Goal: Task Accomplishment & Management: Manage account settings

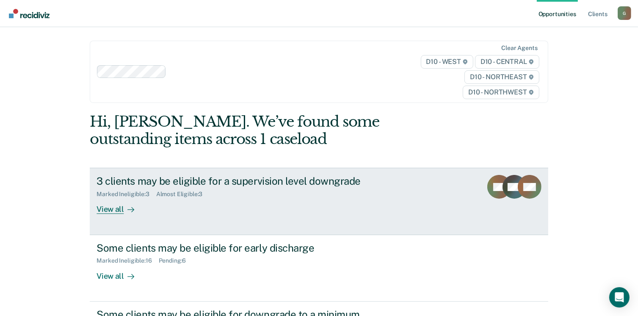
click at [103, 209] on div "View all" at bounding box center [120, 206] width 47 height 17
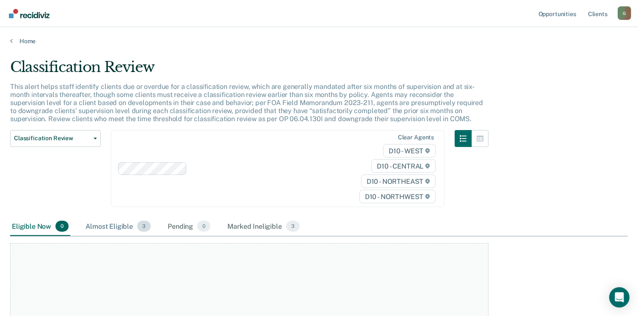
click at [122, 224] on div "Almost Eligible 3" at bounding box center [118, 226] width 69 height 19
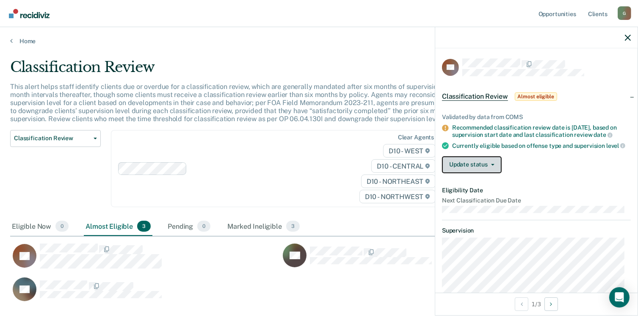
click at [477, 169] on button "Update status" at bounding box center [472, 164] width 60 height 17
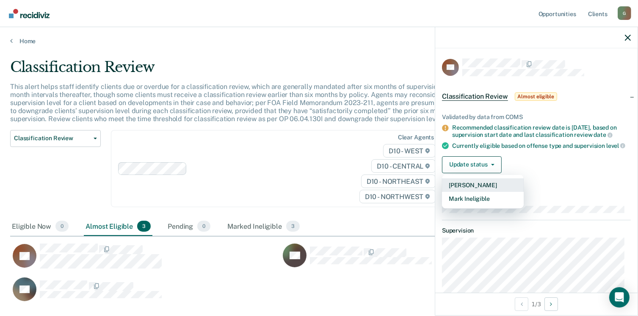
click at [481, 188] on button "[PERSON_NAME]" at bounding box center [483, 185] width 82 height 14
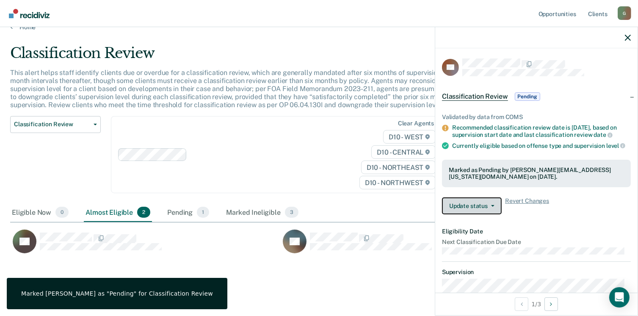
scroll to position [21, 0]
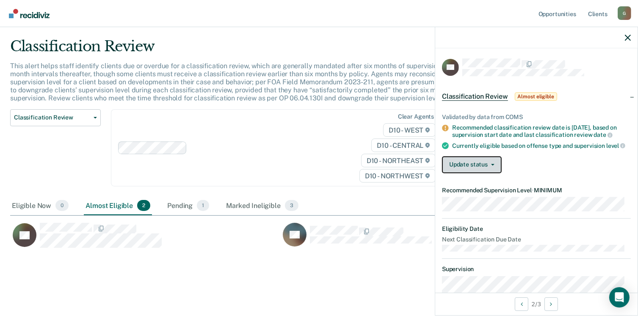
click at [479, 168] on button "Update status" at bounding box center [472, 164] width 60 height 17
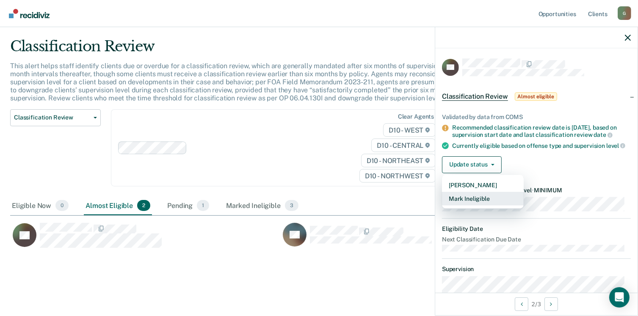
click at [483, 199] on button "Mark Ineligible" at bounding box center [483, 199] width 82 height 14
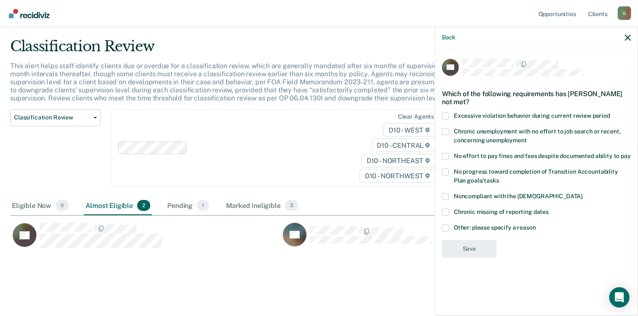
click at [443, 227] on span at bounding box center [445, 227] width 7 height 7
click at [536, 224] on input "Other: please specify a reason" at bounding box center [536, 224] width 0 height 0
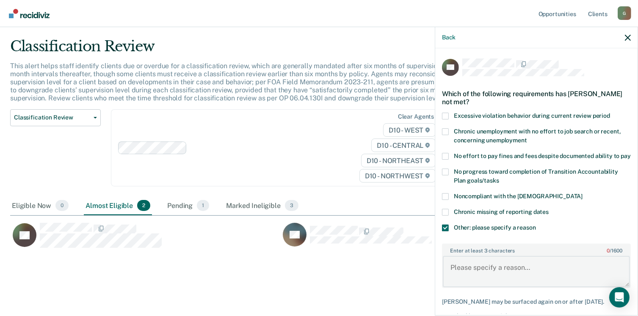
click at [472, 273] on textarea "Enter at least 3 characters 0 / 1600" at bounding box center [536, 271] width 187 height 31
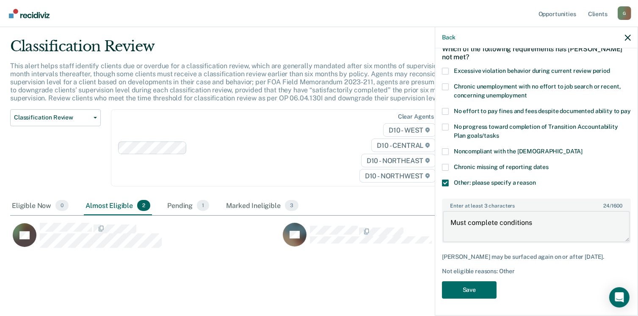
scroll to position [52, 0]
type textarea "Must complete conditions"
click at [490, 292] on button "Save" at bounding box center [469, 289] width 55 height 17
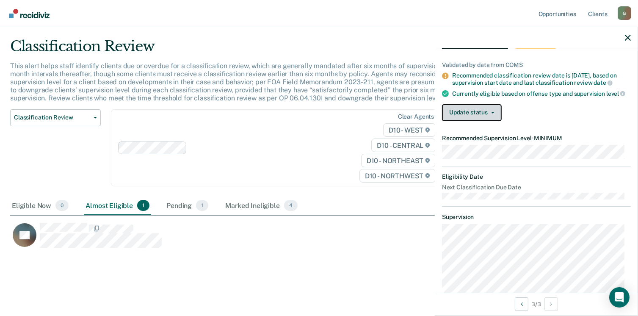
click at [475, 117] on button "Update status" at bounding box center [472, 112] width 60 height 17
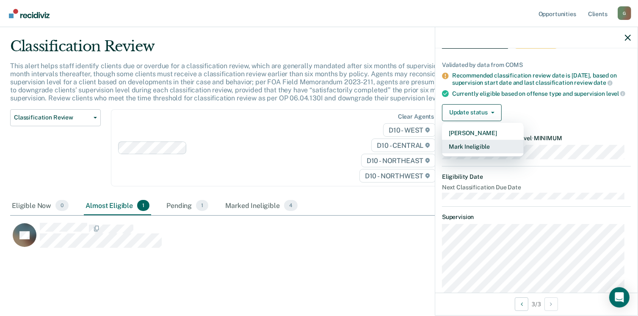
click at [471, 153] on button "Mark Ineligible" at bounding box center [483, 147] width 82 height 14
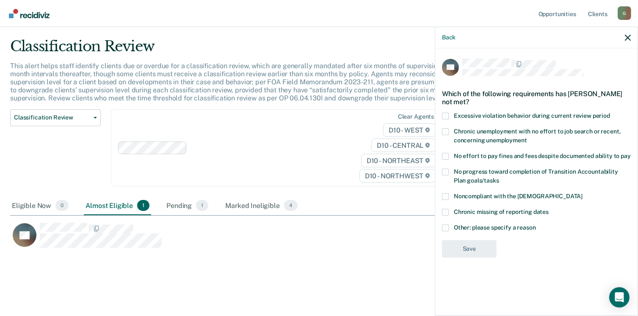
click at [445, 224] on span at bounding box center [445, 227] width 7 height 7
click at [536, 224] on input "Other: please specify a reason" at bounding box center [536, 224] width 0 height 0
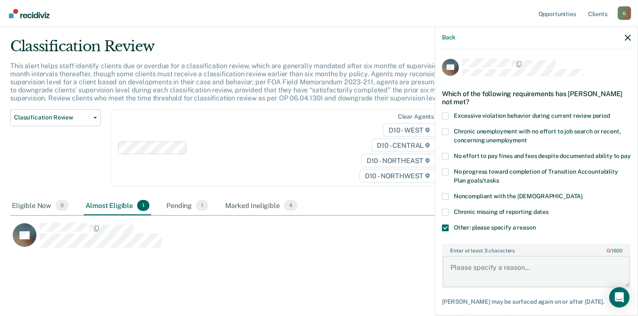
click at [459, 279] on textarea "Enter at least 3 characters 0 / 1600" at bounding box center [536, 271] width 187 height 31
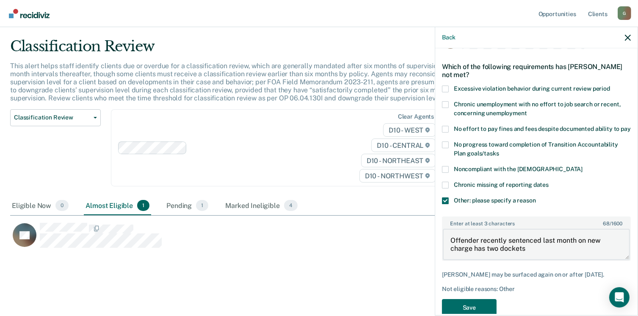
scroll to position [52, 0]
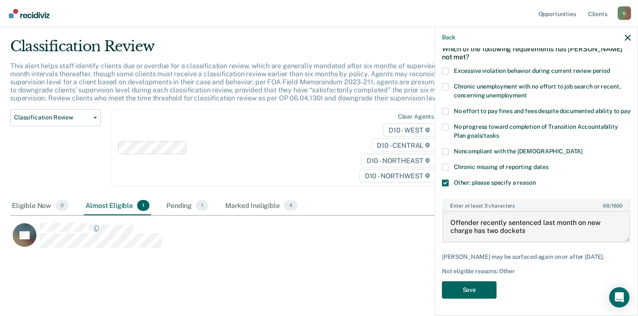
type textarea "Offender recently sentenced last month on new charge has two dockets"
click at [471, 285] on button "Save" at bounding box center [469, 289] width 55 height 17
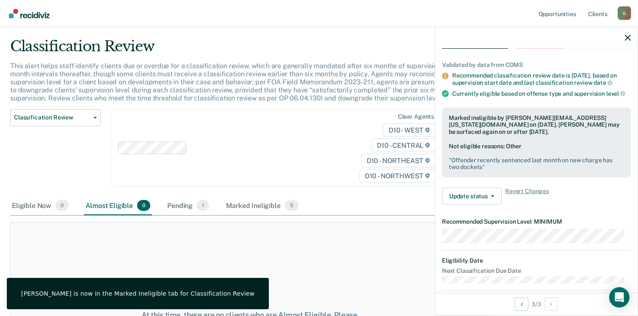
scroll to position [0, 0]
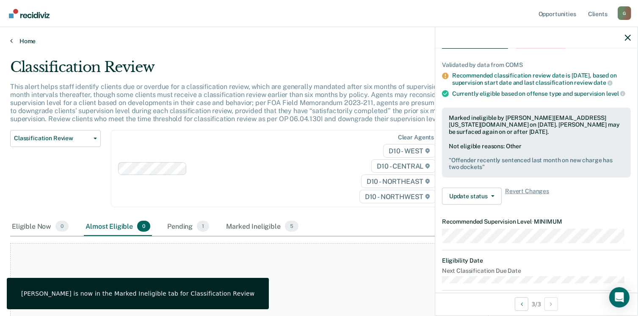
click at [12, 39] on icon at bounding box center [11, 40] width 3 height 7
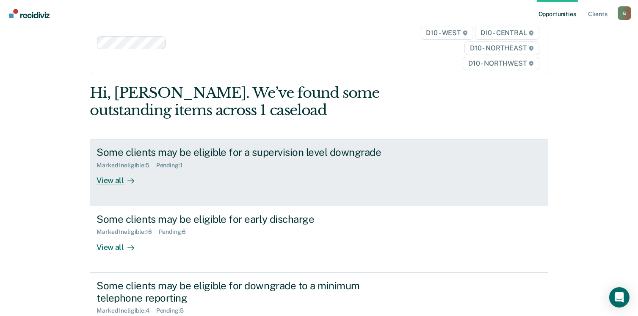
scroll to position [85, 0]
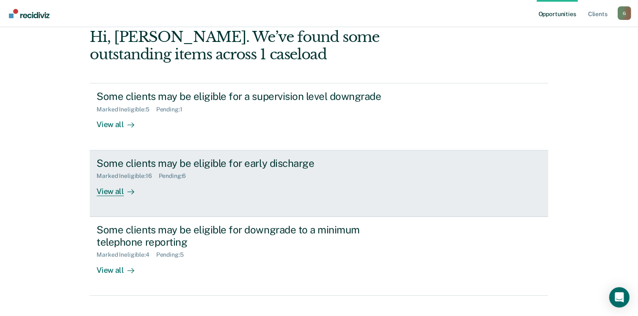
click at [108, 188] on div "View all" at bounding box center [120, 187] width 47 height 17
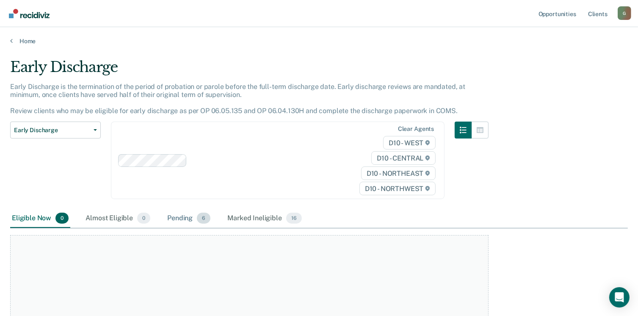
click at [177, 215] on div "Pending 6" at bounding box center [189, 218] width 47 height 19
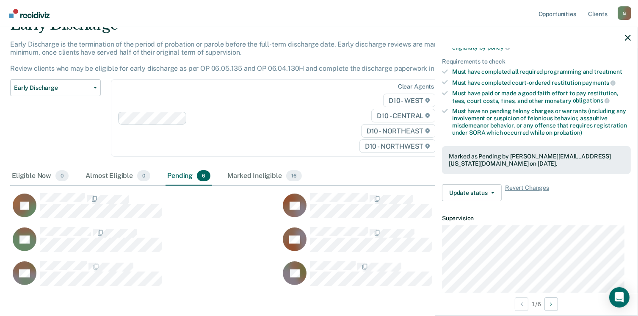
scroll to position [85, 0]
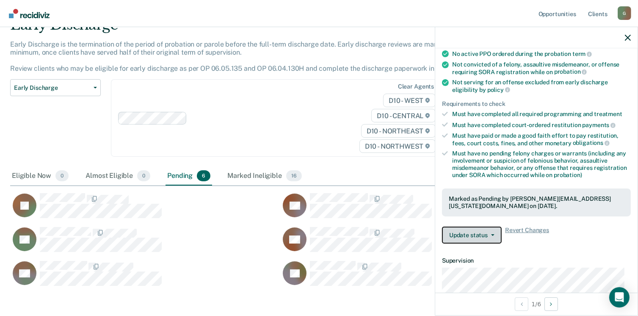
click at [466, 232] on button "Update status" at bounding box center [472, 234] width 60 height 17
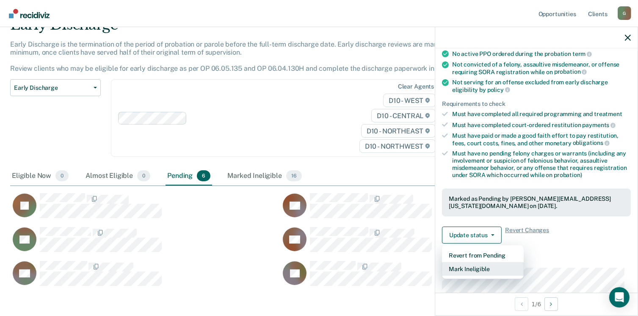
click at [474, 265] on button "Mark Ineligible" at bounding box center [483, 269] width 82 height 14
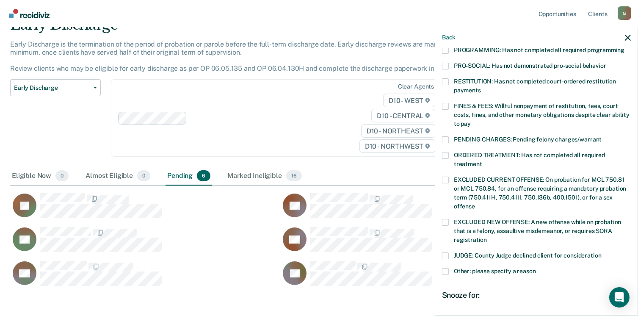
scroll to position [212, 0]
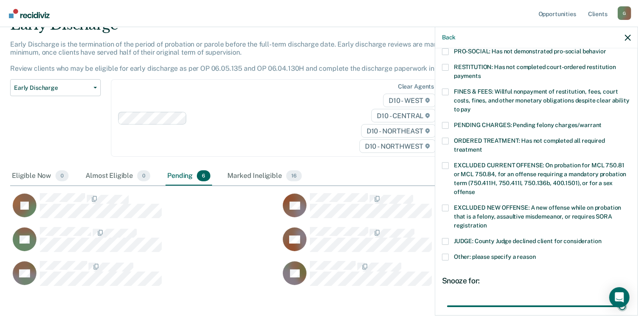
drag, startPoint x: 500, startPoint y: 298, endPoint x: 622, endPoint y: 276, distance: 123.8
type input "90"
click at [626, 299] on input "range" at bounding box center [536, 306] width 179 height 15
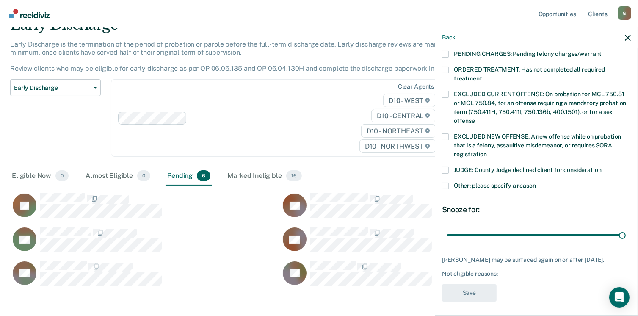
click at [447, 182] on span at bounding box center [445, 185] width 7 height 7
click at [536, 182] on input "Other: please specify a reason" at bounding box center [536, 182] width 0 height 0
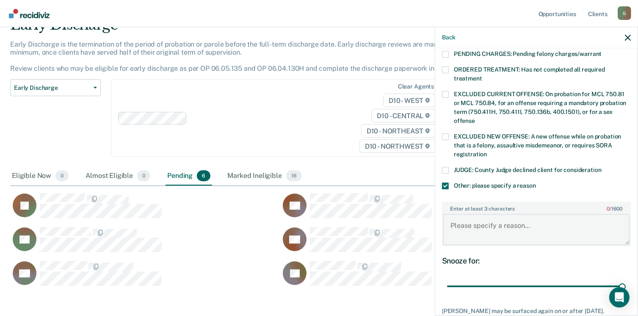
click at [474, 221] on textarea "Enter at least 3 characters 0 / 1600" at bounding box center [536, 229] width 187 height 31
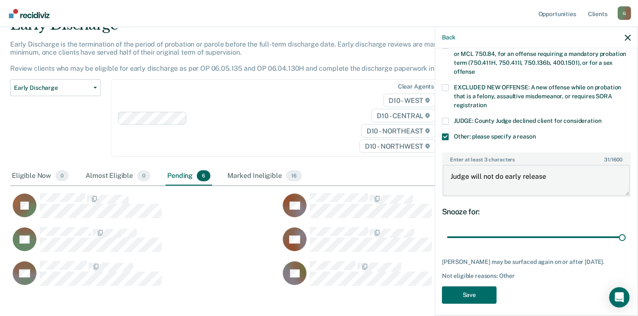
scroll to position [333, 0]
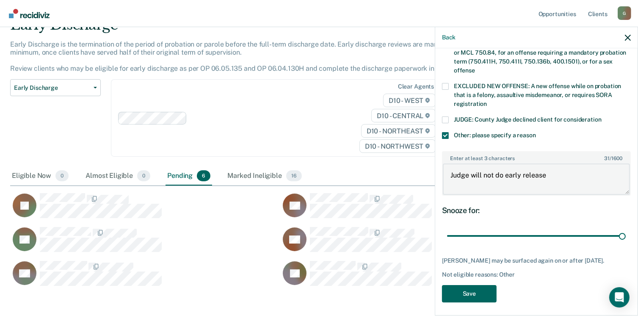
type textarea "Judge will not do early release"
click at [462, 290] on button "Save" at bounding box center [469, 293] width 55 height 17
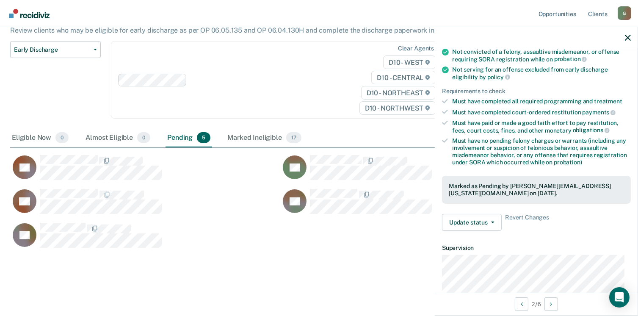
scroll to position [92, 0]
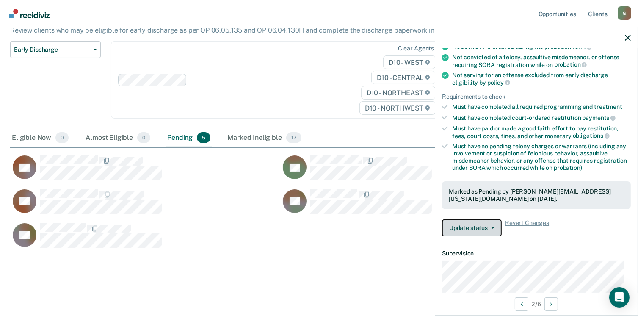
click at [468, 221] on button "Update status" at bounding box center [472, 227] width 60 height 17
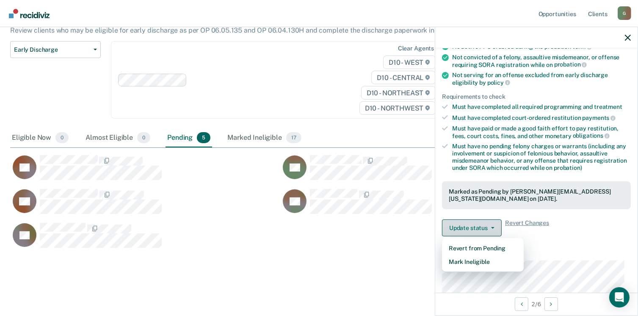
click at [467, 221] on button "Update status" at bounding box center [472, 227] width 60 height 17
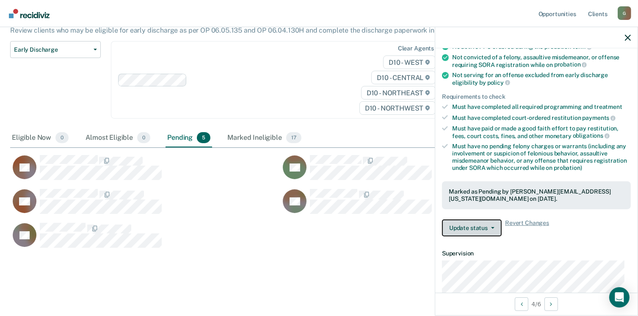
click at [486, 222] on button "Update status" at bounding box center [472, 227] width 60 height 17
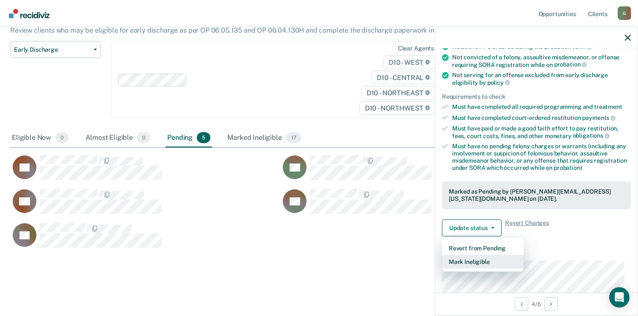
click at [481, 259] on button "Mark Ineligible" at bounding box center [483, 262] width 82 height 14
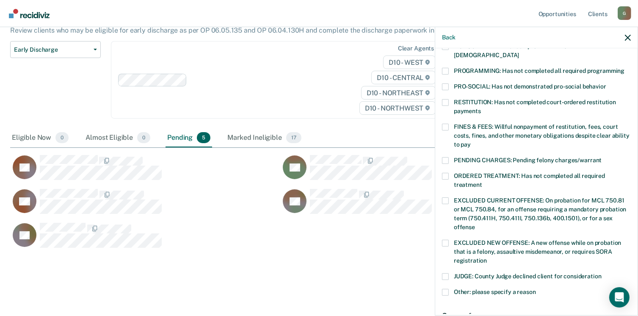
scroll to position [219, 0]
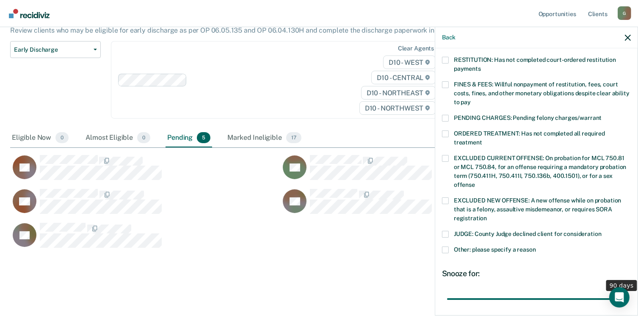
drag, startPoint x: 503, startPoint y: 288, endPoint x: 638, endPoint y: 273, distance: 136.3
type input "90"
click at [626, 292] on input "range" at bounding box center [536, 299] width 179 height 15
click at [447, 246] on span at bounding box center [445, 249] width 7 height 7
click at [536, 246] on input "Other: please specify a reason" at bounding box center [536, 246] width 0 height 0
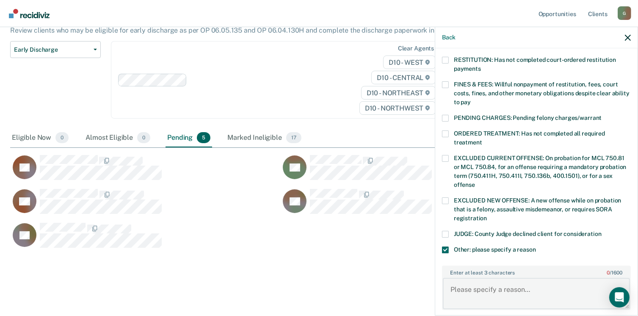
click at [483, 278] on textarea "Enter at least 3 characters 0 / 1600" at bounding box center [536, 293] width 187 height 31
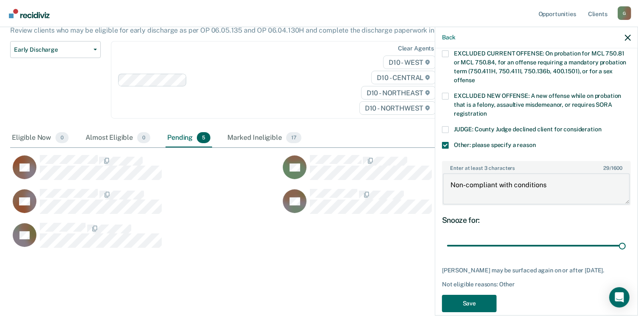
scroll to position [333, 0]
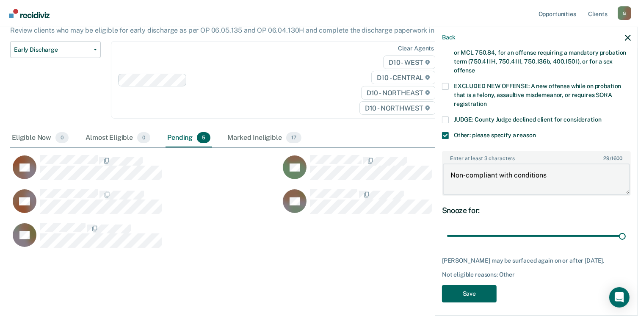
type textarea "Non-compliant with conditions"
click at [479, 294] on button "Save" at bounding box center [469, 293] width 55 height 17
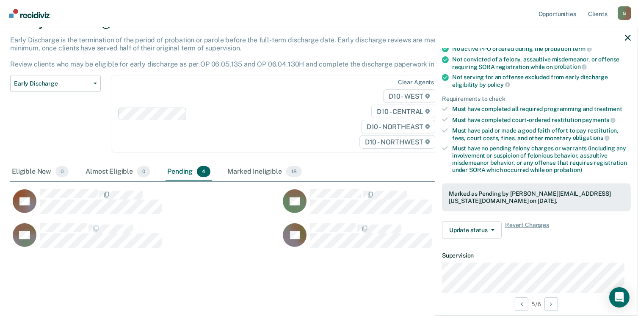
scroll to position [92, 0]
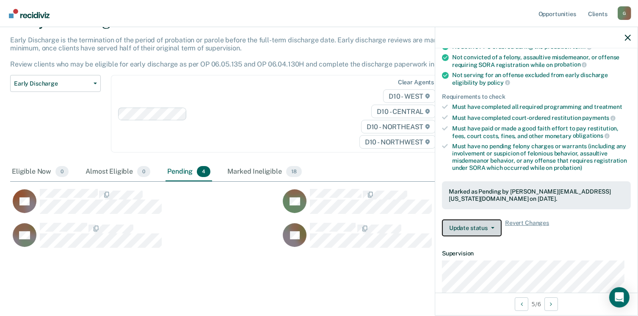
click at [465, 225] on button "Update status" at bounding box center [472, 227] width 60 height 17
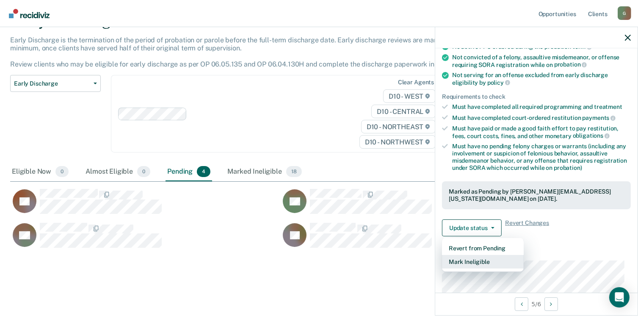
click at [472, 258] on button "Mark Ineligible" at bounding box center [483, 262] width 82 height 14
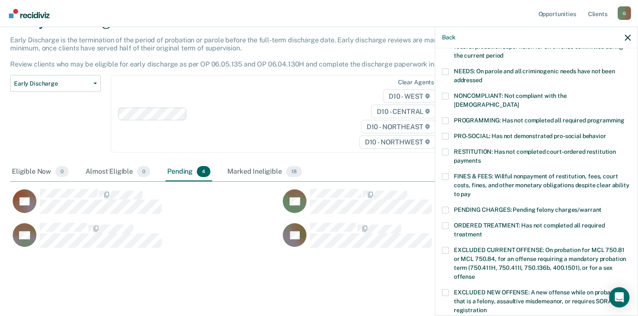
scroll to position [169, 0]
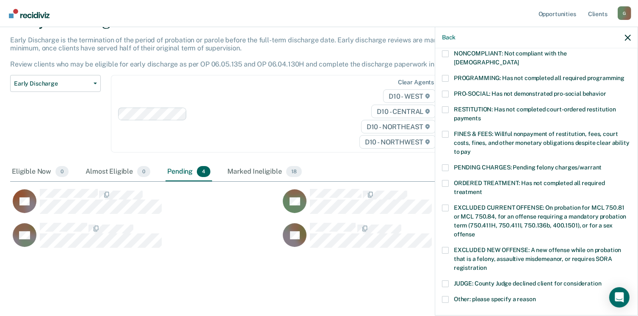
click at [448, 106] on span at bounding box center [445, 109] width 7 height 7
click at [481, 115] on input "RESTITUTION: Has not completed court-ordered restitution payments" at bounding box center [481, 115] width 0 height 0
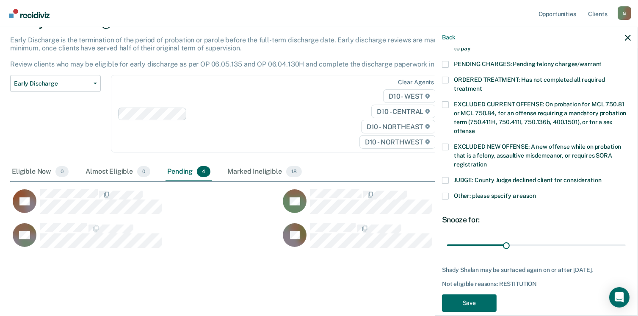
scroll to position [276, 0]
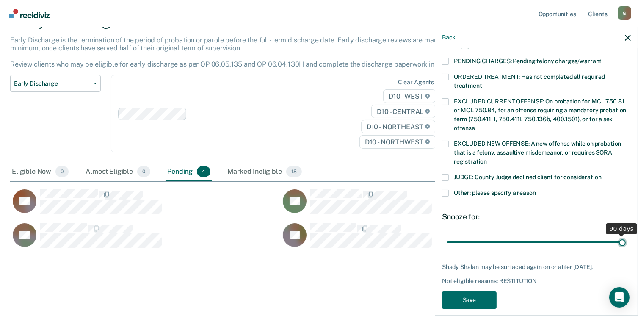
drag, startPoint x: 505, startPoint y: 232, endPoint x: 632, endPoint y: 226, distance: 126.3
type input "90"
click at [626, 235] on input "range" at bounding box center [536, 242] width 179 height 15
click at [469, 298] on button "Save" at bounding box center [469, 299] width 55 height 17
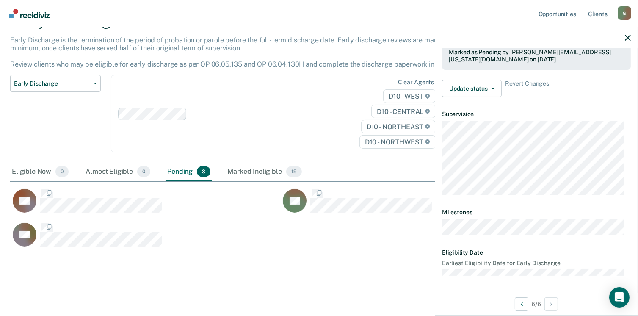
scroll to position [228, 0]
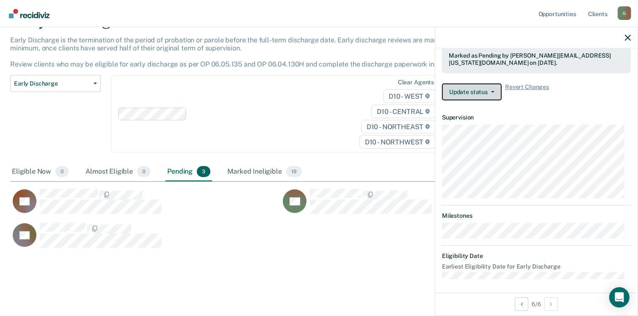
click at [492, 91] on button "Update status" at bounding box center [472, 91] width 60 height 17
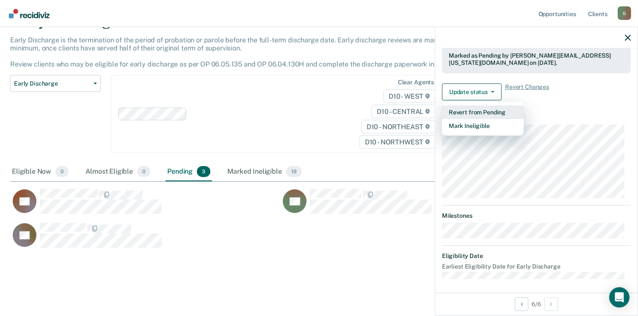
click at [483, 108] on button "Revert from Pending" at bounding box center [483, 112] width 82 height 14
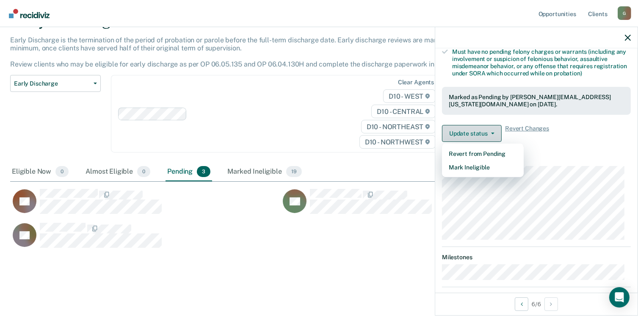
scroll to position [13, 0]
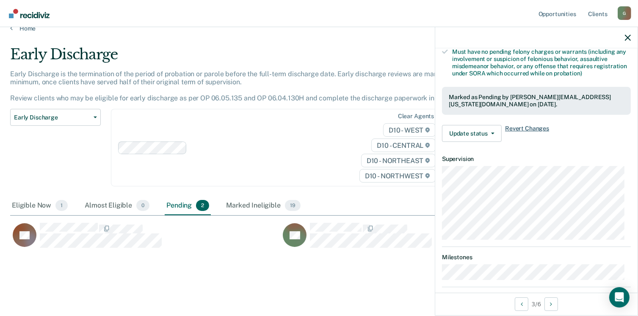
click at [519, 125] on span "Revert Changes" at bounding box center [527, 133] width 44 height 17
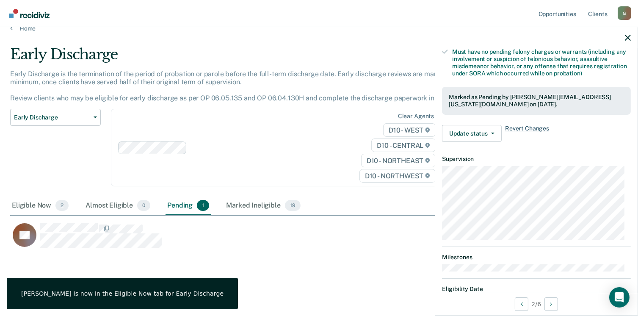
click at [520, 125] on span "Revert Changes" at bounding box center [527, 133] width 44 height 17
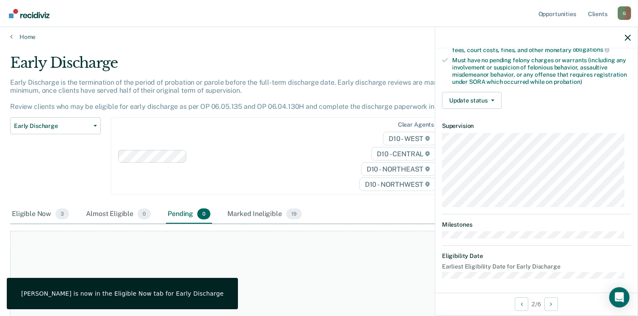
scroll to position [0, 0]
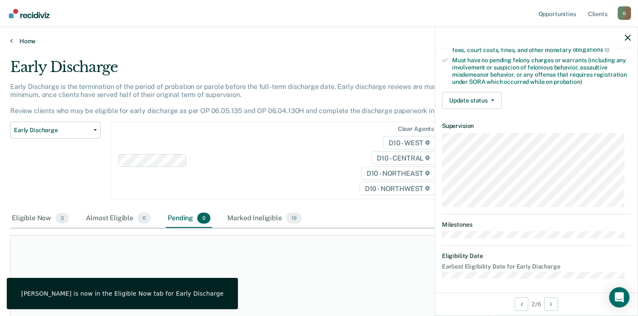
click at [15, 39] on link "Home" at bounding box center [319, 41] width 618 height 8
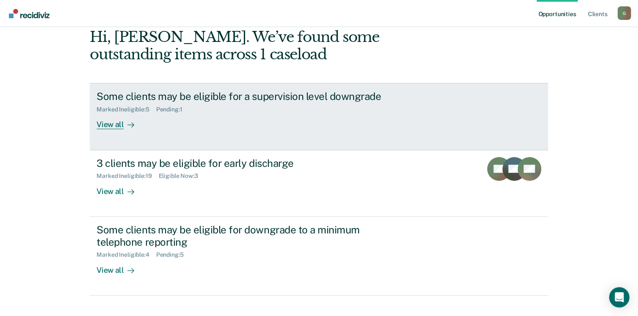
scroll to position [115, 0]
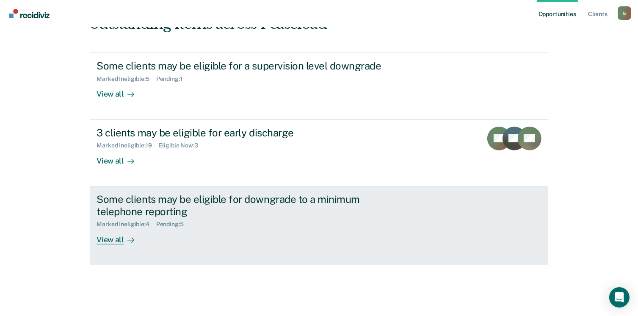
click at [115, 238] on div "View all" at bounding box center [120, 236] width 47 height 17
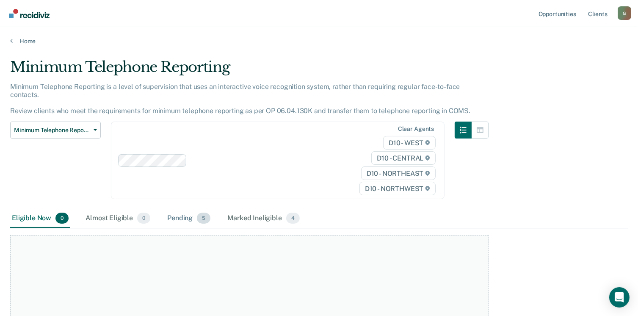
click at [200, 212] on span "5" at bounding box center [204, 217] width 14 height 11
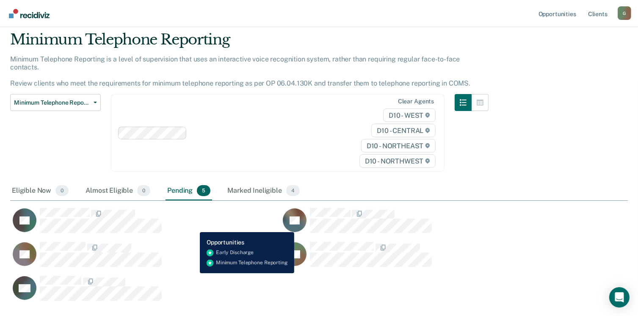
scroll to position [42, 0]
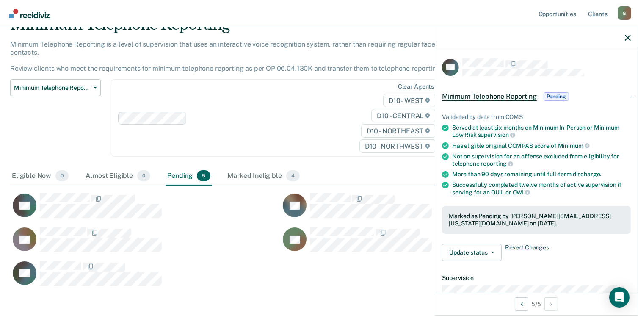
click at [523, 244] on span "Revert Changes" at bounding box center [527, 252] width 44 height 17
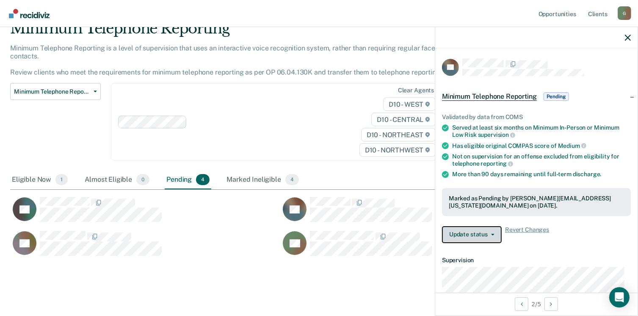
click at [468, 232] on button "Update status" at bounding box center [472, 234] width 60 height 17
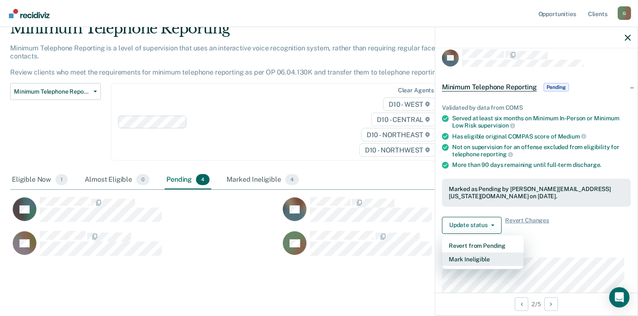
scroll to position [8, 0]
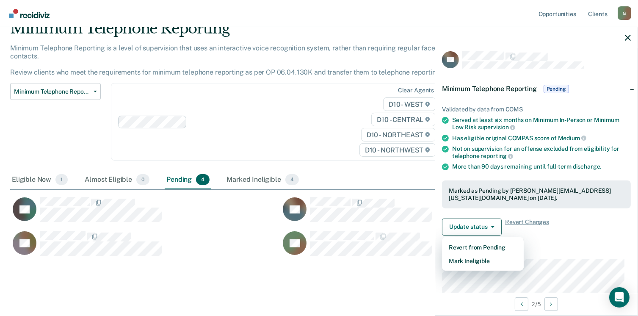
click at [543, 211] on div "Validated by data from COMS Served at least six months on Minimum In-Person or …" at bounding box center [536, 167] width 202 height 150
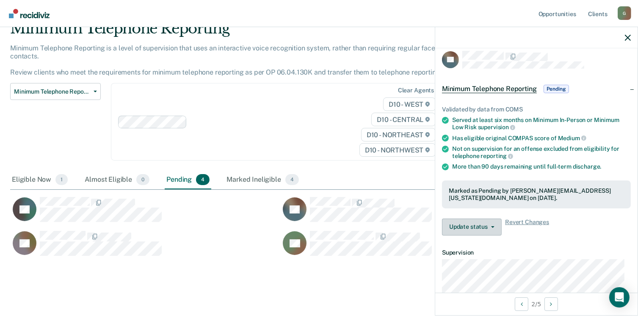
scroll to position [0, 0]
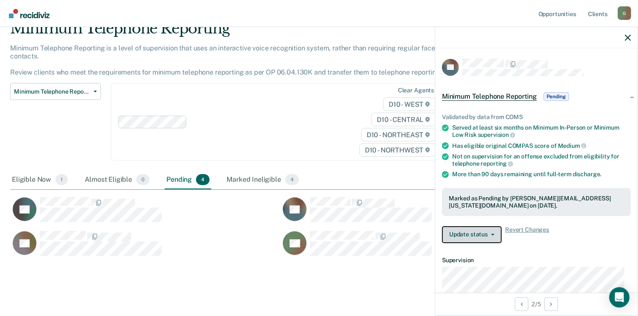
click at [460, 232] on button "Update status" at bounding box center [472, 234] width 60 height 17
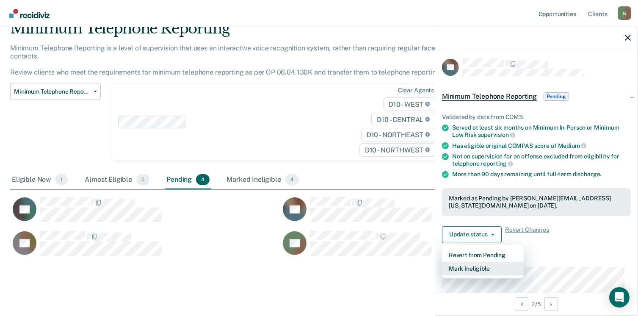
click at [471, 266] on button "Mark Ineligible" at bounding box center [483, 269] width 82 height 14
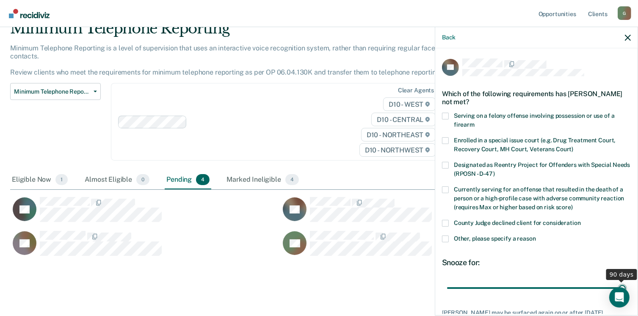
drag, startPoint x: 503, startPoint y: 286, endPoint x: 645, endPoint y: 268, distance: 143.3
type input "90"
click at [626, 281] on input "range" at bounding box center [536, 288] width 179 height 15
click at [446, 241] on span at bounding box center [445, 238] width 7 height 7
click at [536, 235] on input "Other, please specify a reason" at bounding box center [536, 235] width 0 height 0
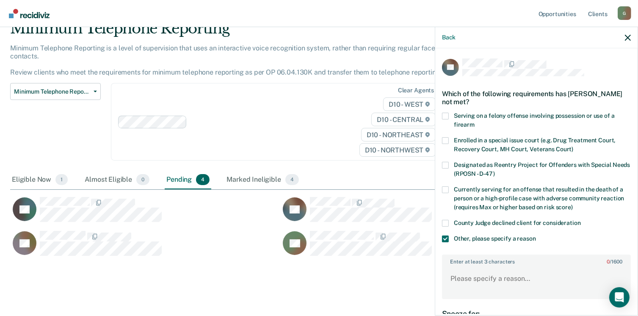
scroll to position [85, 0]
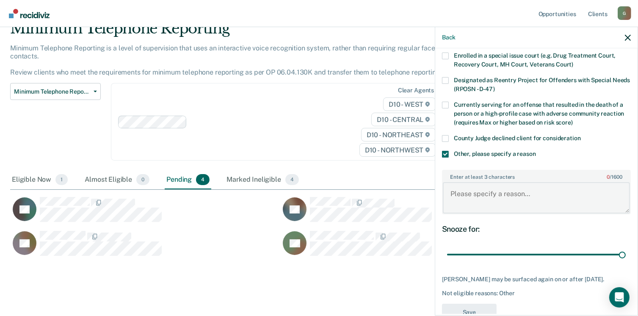
click at [483, 190] on textarea "Enter at least 3 characters 0 / 1600" at bounding box center [536, 197] width 187 height 31
type textarea "P"
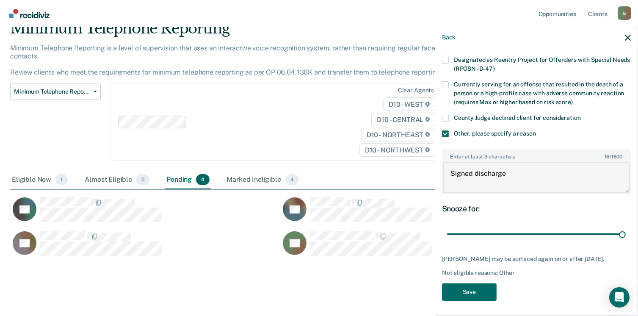
scroll to position [105, 0]
type textarea "Signed discharge"
click at [477, 290] on button "Save" at bounding box center [469, 291] width 55 height 17
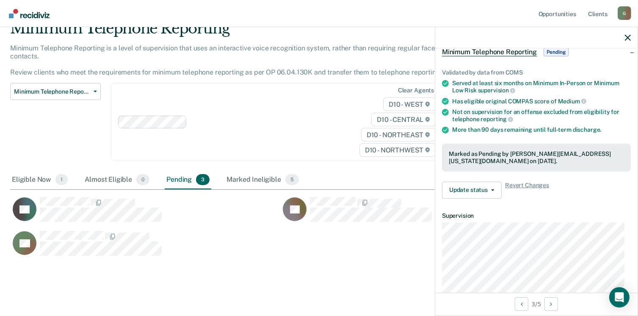
scroll to position [127, 0]
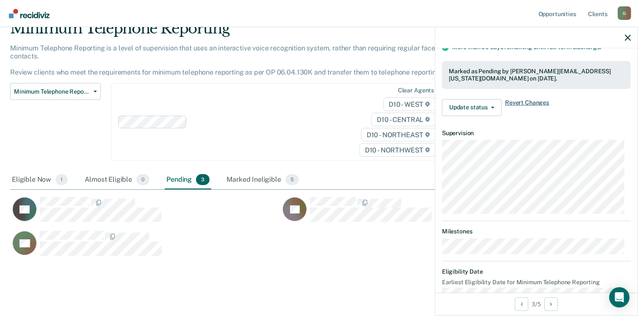
click at [521, 101] on span "Revert Changes" at bounding box center [527, 107] width 44 height 17
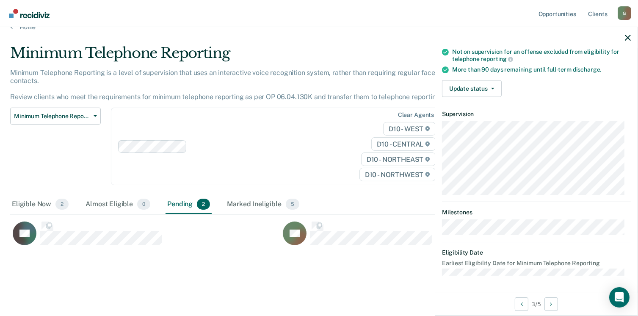
scroll to position [102, 0]
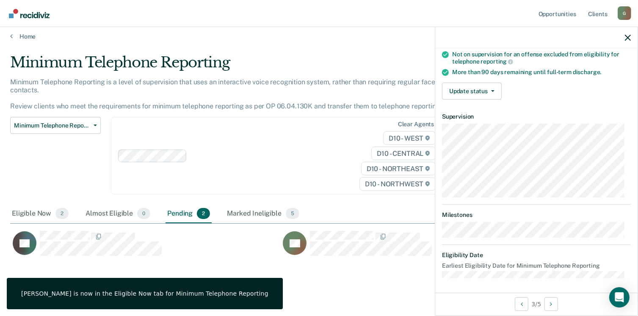
click at [178, 295] on div "[PERSON_NAME] is now in the Eligible Now tab for Minimum Telephone Reporting" at bounding box center [144, 294] width 247 height 8
click at [97, 296] on div "[PERSON_NAME] is now in the Eligible Now tab for Minimum Telephone Reporting" at bounding box center [144, 294] width 247 height 8
click at [475, 90] on button "Update status" at bounding box center [472, 91] width 60 height 17
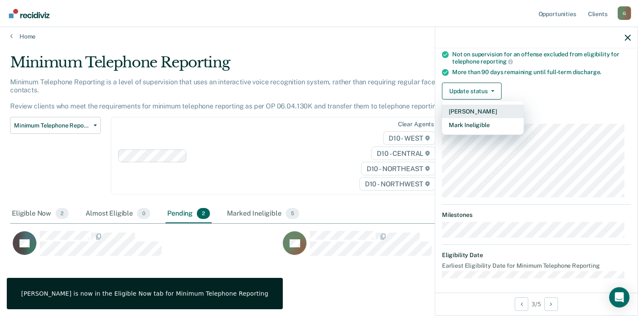
click at [475, 108] on button "[PERSON_NAME]" at bounding box center [483, 112] width 82 height 14
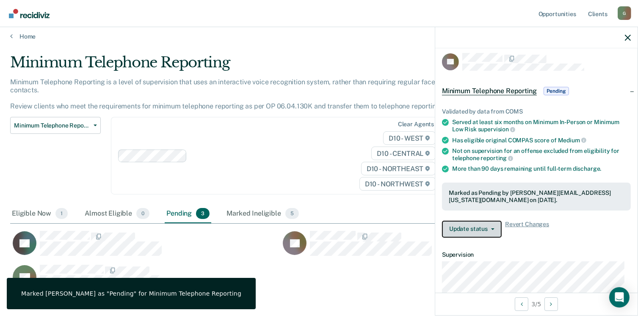
scroll to position [0, 0]
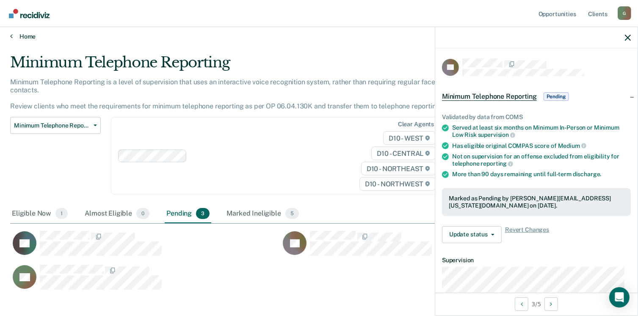
click at [12, 38] on icon at bounding box center [11, 36] width 3 height 7
